Goal: Feedback & Contribution: Contribute content

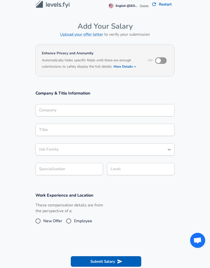
click at [150, 106] on input "Company" at bounding box center [105, 110] width 134 height 8
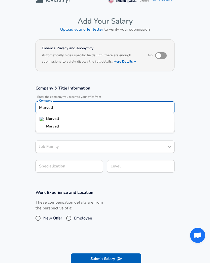
click at [48, 121] on strong "Marvell" at bounding box center [52, 123] width 13 height 5
type input "Marvell"
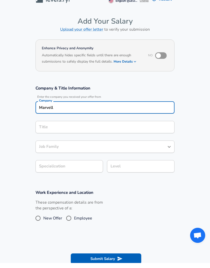
click at [47, 122] on div "Title Title" at bounding box center [104, 132] width 139 height 20
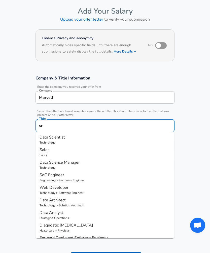
type input "s"
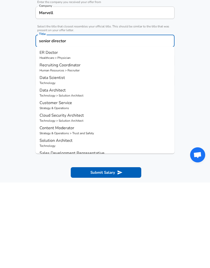
scroll to position [20, 0]
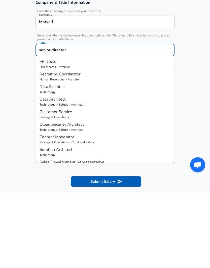
click at [47, 122] on input "senior director" at bounding box center [105, 126] width 134 height 8
click at [46, 122] on input "senior director" at bounding box center [105, 126] width 134 height 8
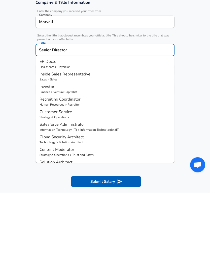
click at [134, 122] on input "Senior Director" at bounding box center [105, 126] width 134 height 8
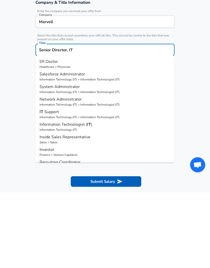
type input "Senior Director, IT"
click at [200, 182] on section "Work Experience and Location These compensation details are from the perspectiv…" at bounding box center [105, 207] width 210 height 50
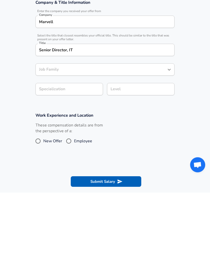
scroll to position [96, 0]
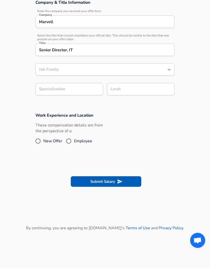
click at [163, 59] on div "Job Family Job Family" at bounding box center [104, 69] width 139 height 20
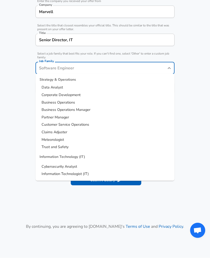
scroll to position [637, 0]
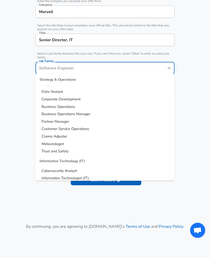
click at [49, 185] on span "Information Technologist (IT)" at bounding box center [64, 187] width 47 height 5
type input "Information Technologist (IT)"
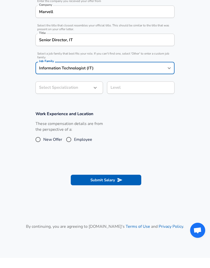
click at [51, 73] on body "English ([GEOGRAPHIC_DATA]) Change Restart Add Your Salary Upload your offer le…" at bounding box center [105, 38] width 210 height 268
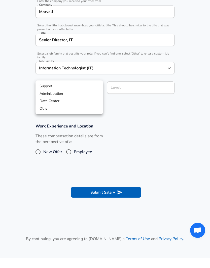
scroll to position [121, 0]
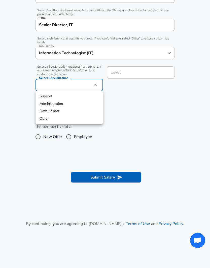
click at [45, 118] on li "Other" at bounding box center [68, 119] width 67 height 8
type input "Other"
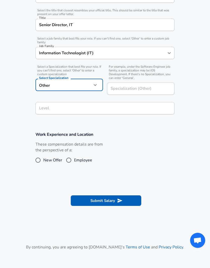
click at [50, 102] on div "Level" at bounding box center [104, 108] width 139 height 12
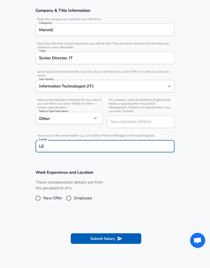
scroll to position [86, 0]
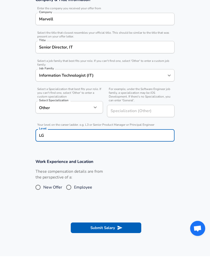
type input "L"
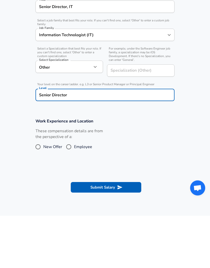
type input "Senior Director"
click at [70, 195] on input "Employee" at bounding box center [68, 199] width 11 height 8
radio input "true"
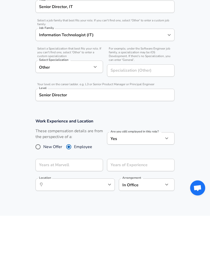
scroll to position [139, 0]
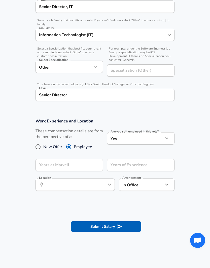
click at [166, 138] on icon "button" at bounding box center [166, 138] width 3 height 2
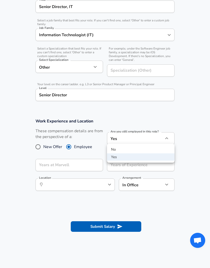
click at [161, 146] on li "No" at bounding box center [140, 150] width 67 height 8
type input "no"
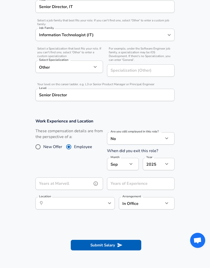
click at [50, 180] on input "Years at Marvell" at bounding box center [63, 183] width 56 height 12
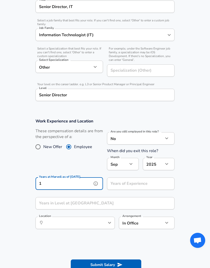
type input "1"
click at [153, 181] on input "Years of Experience" at bounding box center [135, 183] width 56 height 12
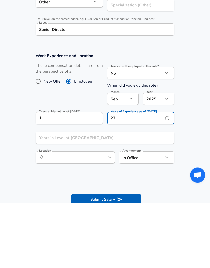
type input "27"
click at [156, 197] on input "Years in Level at [GEOGRAPHIC_DATA]" at bounding box center [99, 203] width 128 height 12
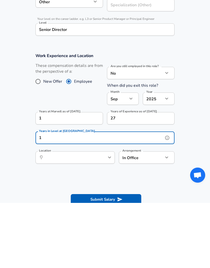
type input "1"
click at [62, 219] on input "Location" at bounding box center [70, 223] width 52 height 8
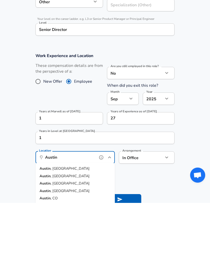
type input "Austin"
click at [186, 177] on form "Enhance Privacy and Anonymity No Automatically hides specific fields until ther…" at bounding box center [105, 93] width 210 height 369
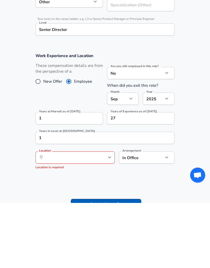
scroll to position [204, 0]
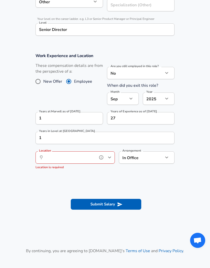
click at [58, 158] on input "Location" at bounding box center [70, 158] width 52 height 8
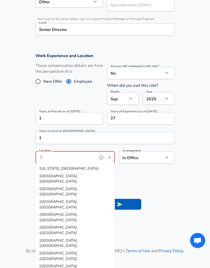
scroll to position [204, 0]
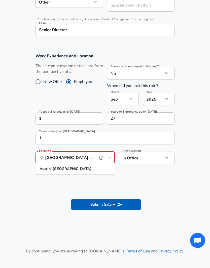
click at [96, 168] on li "[GEOGRAPHIC_DATA], [GEOGRAPHIC_DATA]" at bounding box center [74, 169] width 79 height 8
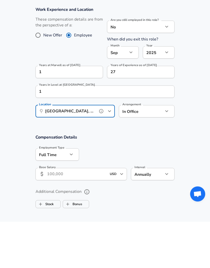
type input "[GEOGRAPHIC_DATA], [GEOGRAPHIC_DATA]"
click at [62, 214] on input "Base Salary" at bounding box center [77, 220] width 60 height 12
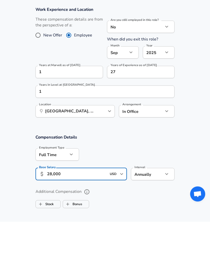
type input "280,000"
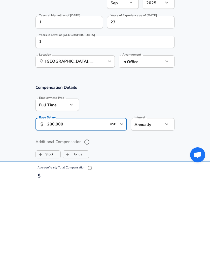
scroll to position [216, 0]
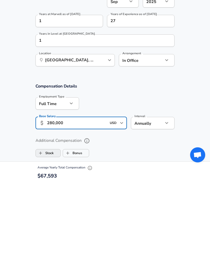
click at [45, 234] on input "Stock" at bounding box center [41, 239] width 10 height 10
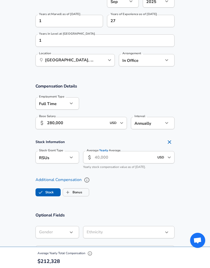
checkbox input "true"
click at [136, 155] on input "Average Yearly Average" at bounding box center [124, 157] width 60 height 12
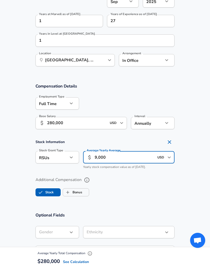
type input "90,000"
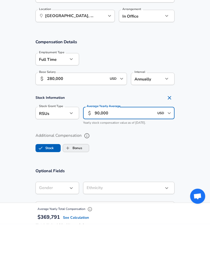
click at [75, 187] on label "Bonus" at bounding box center [72, 192] width 19 height 10
checkbox input "true"
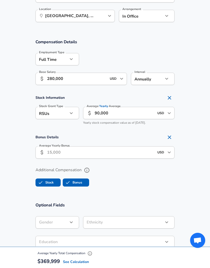
click at [62, 153] on input "Average Yearly Bonus" at bounding box center [100, 152] width 107 height 12
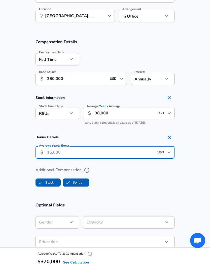
scroll to position [346, 0]
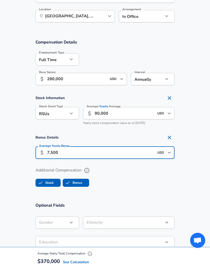
type input "75,000"
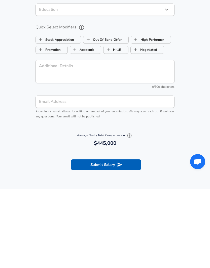
scroll to position [500, 0]
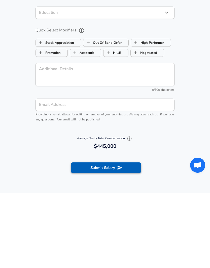
click at [135, 237] on button "Submit Salary" at bounding box center [106, 242] width 70 height 11
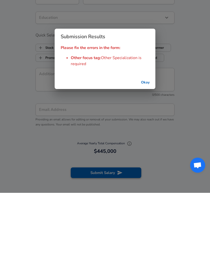
scroll to position [575, 0]
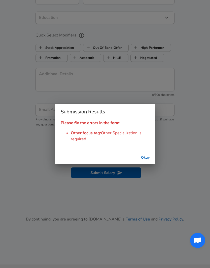
click at [144, 162] on button "Okay" at bounding box center [145, 157] width 16 height 9
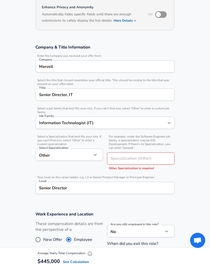
scroll to position [48, 0]
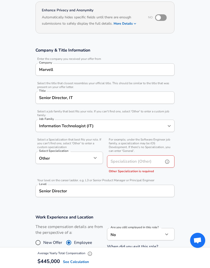
click at [165, 160] on icon "help" at bounding box center [166, 161] width 5 height 5
click at [46, 155] on body "English ([GEOGRAPHIC_DATA]) Change Restart Add Your Salary Upload your offer le…" at bounding box center [105, 86] width 210 height 268
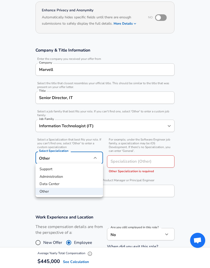
click at [188, 187] on div at bounding box center [105, 134] width 210 height 268
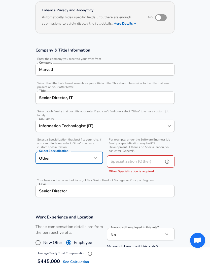
click at [144, 158] on input "Specialization (Other)" at bounding box center [134, 161] width 54 height 12
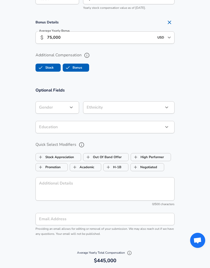
scroll to position [489, 0]
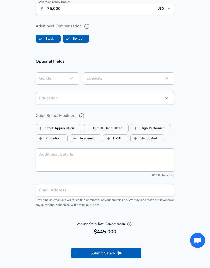
type input "Engineering"
click at [82, 251] on button "Submit Salary" at bounding box center [106, 253] width 70 height 11
